Goal: Transaction & Acquisition: Book appointment/travel/reservation

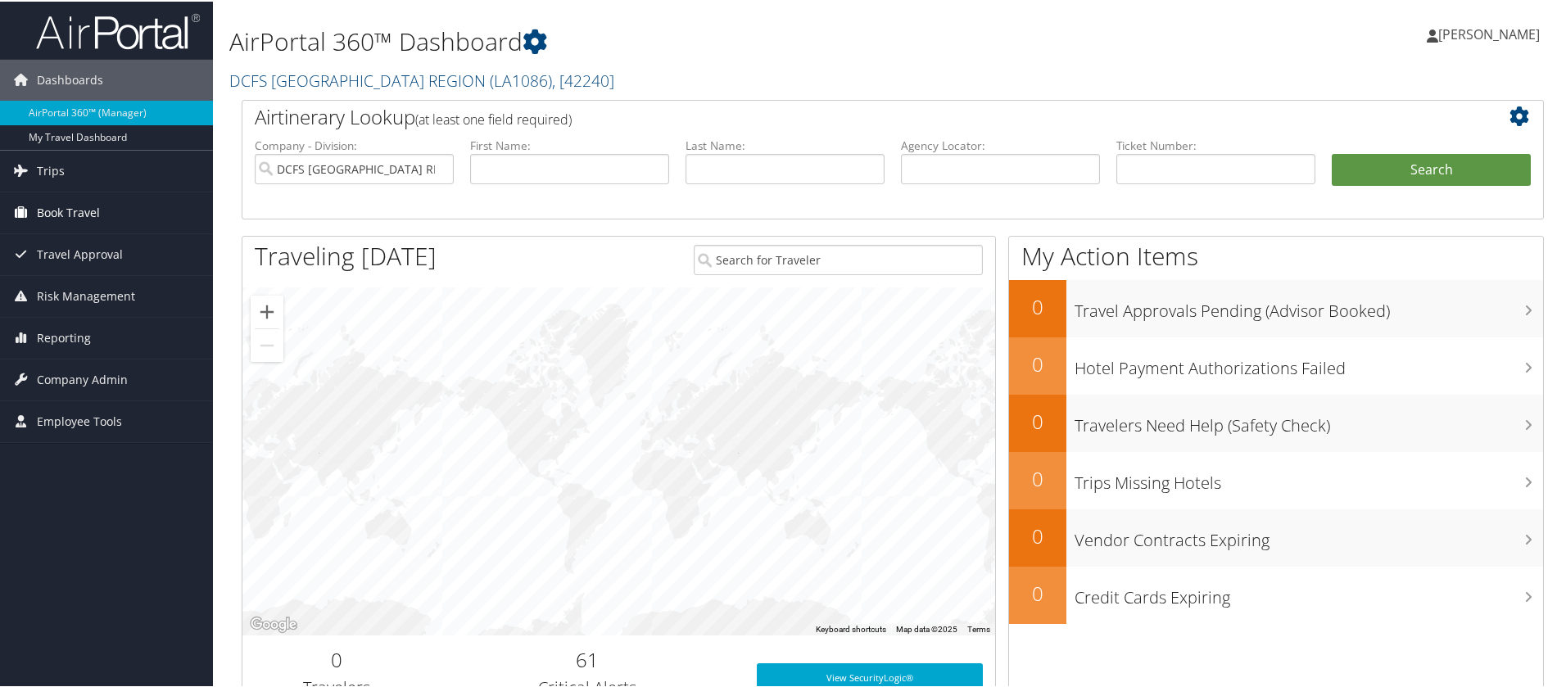
click at [93, 208] on span "Book Travel" at bounding box center [68, 211] width 63 height 41
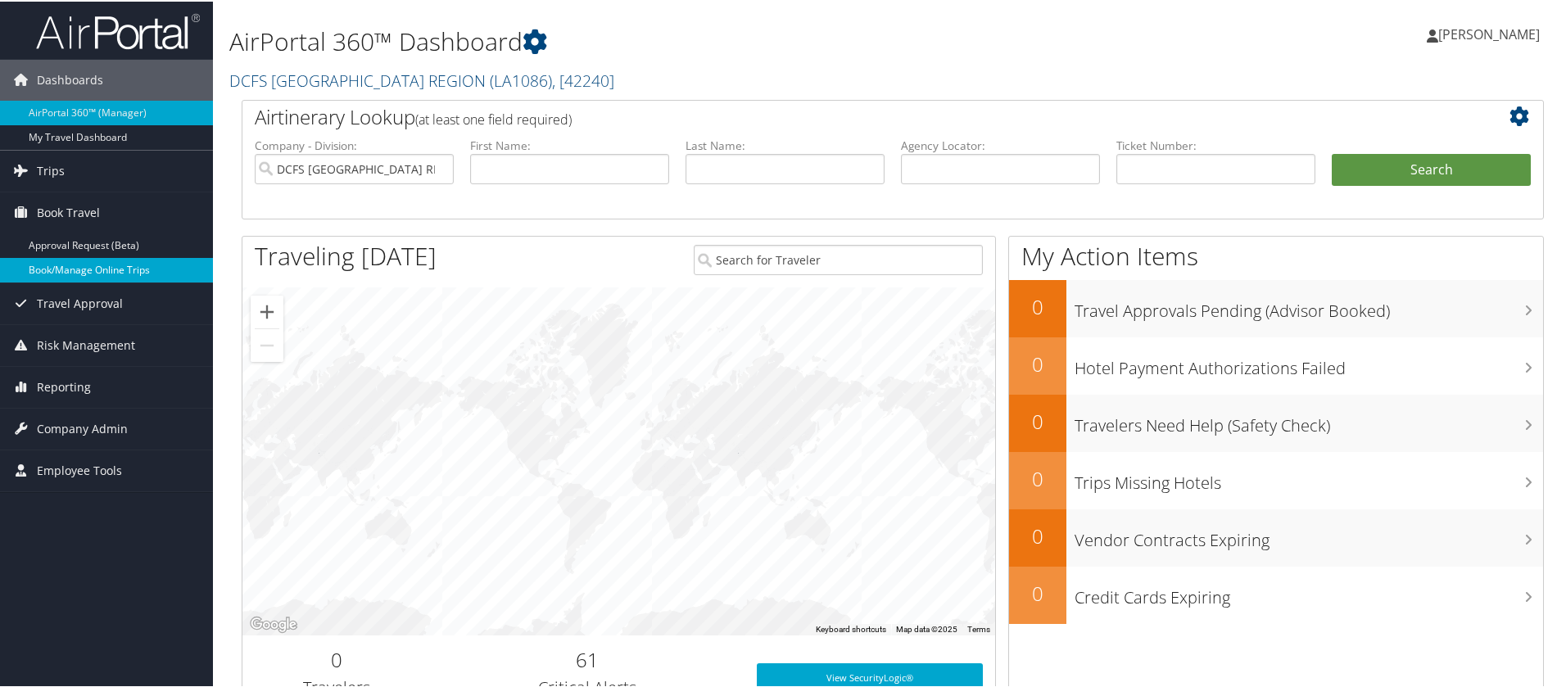
click at [103, 264] on link "Book/Manage Online Trips" at bounding box center [106, 268] width 213 height 25
click at [156, 258] on link "Book/Manage Online Trips" at bounding box center [106, 268] width 213 height 25
click at [162, 278] on link "Book/Manage Online Trips" at bounding box center [106, 268] width 213 height 25
